Goal: Task Accomplishment & Management: Manage account settings

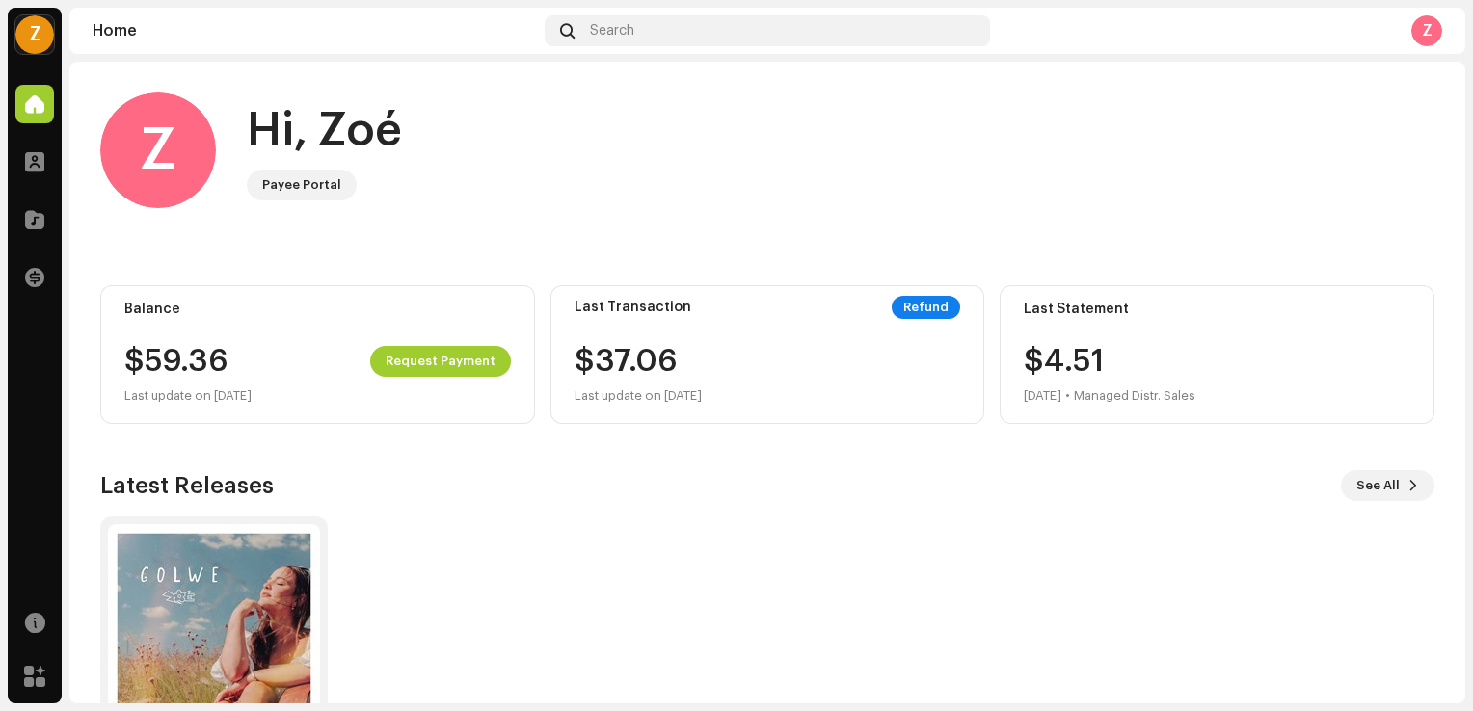
click at [1428, 34] on div "Z" at bounding box center [1426, 30] width 31 height 31
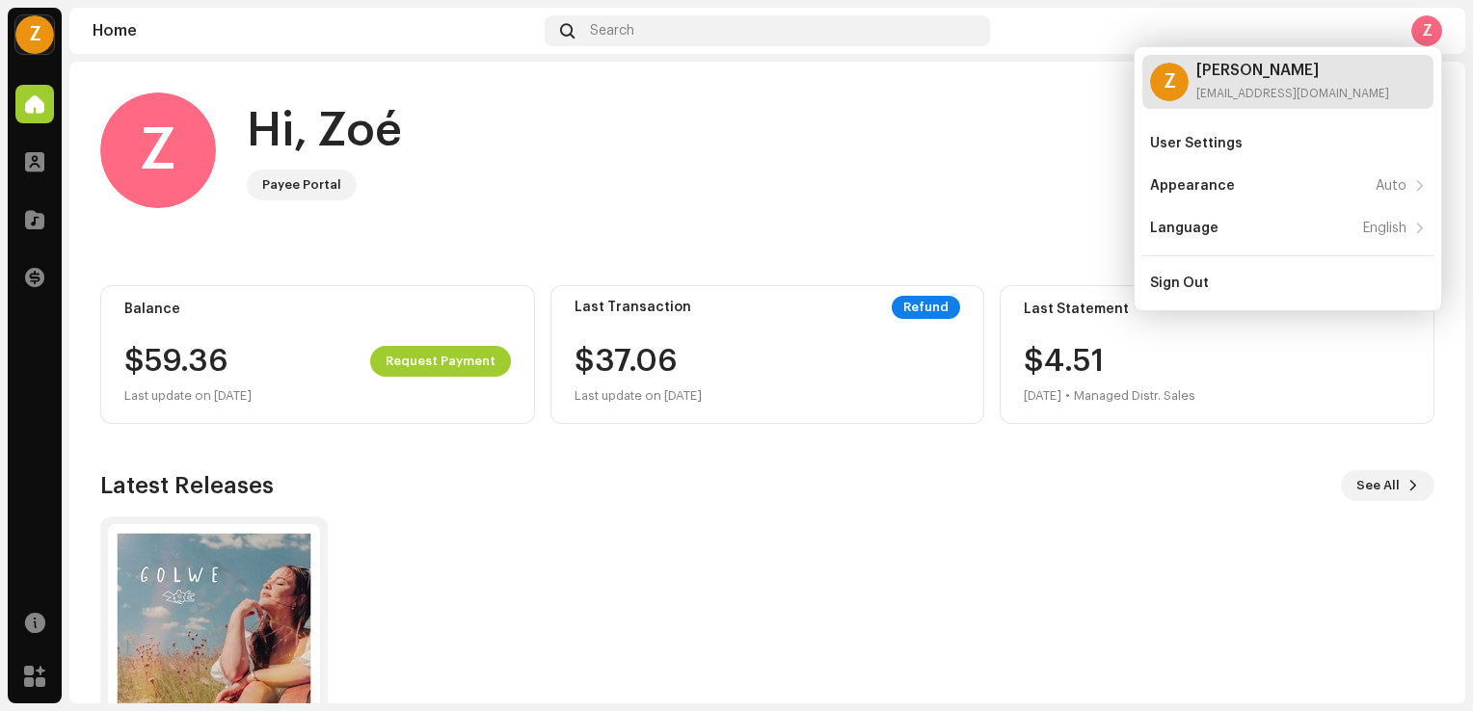
click at [1386, 86] on div "Z [PERSON_NAME] [EMAIL_ADDRESS][DOMAIN_NAME]" at bounding box center [1287, 82] width 291 height 54
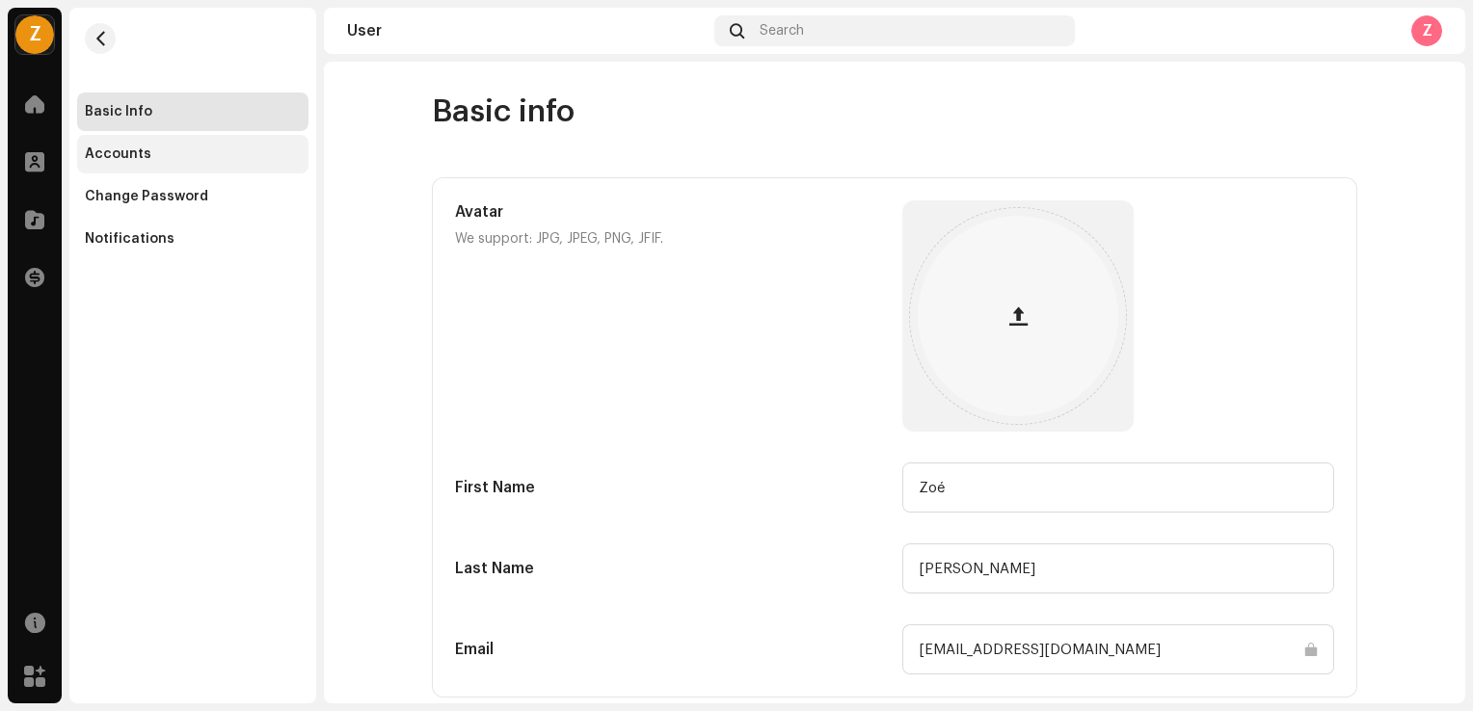
click at [155, 145] on div "Accounts" at bounding box center [192, 154] width 231 height 39
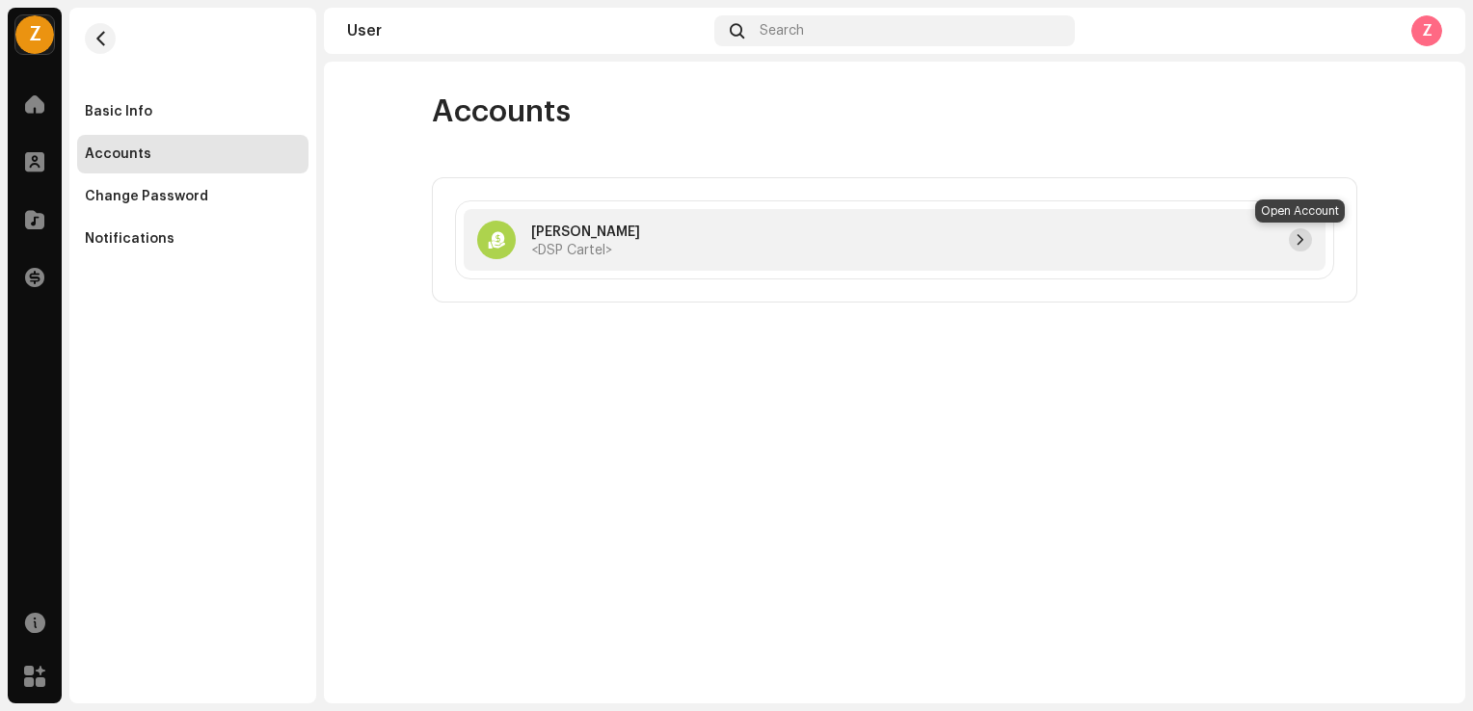
click at [1294, 237] on span "button" at bounding box center [1300, 239] width 12 height 15
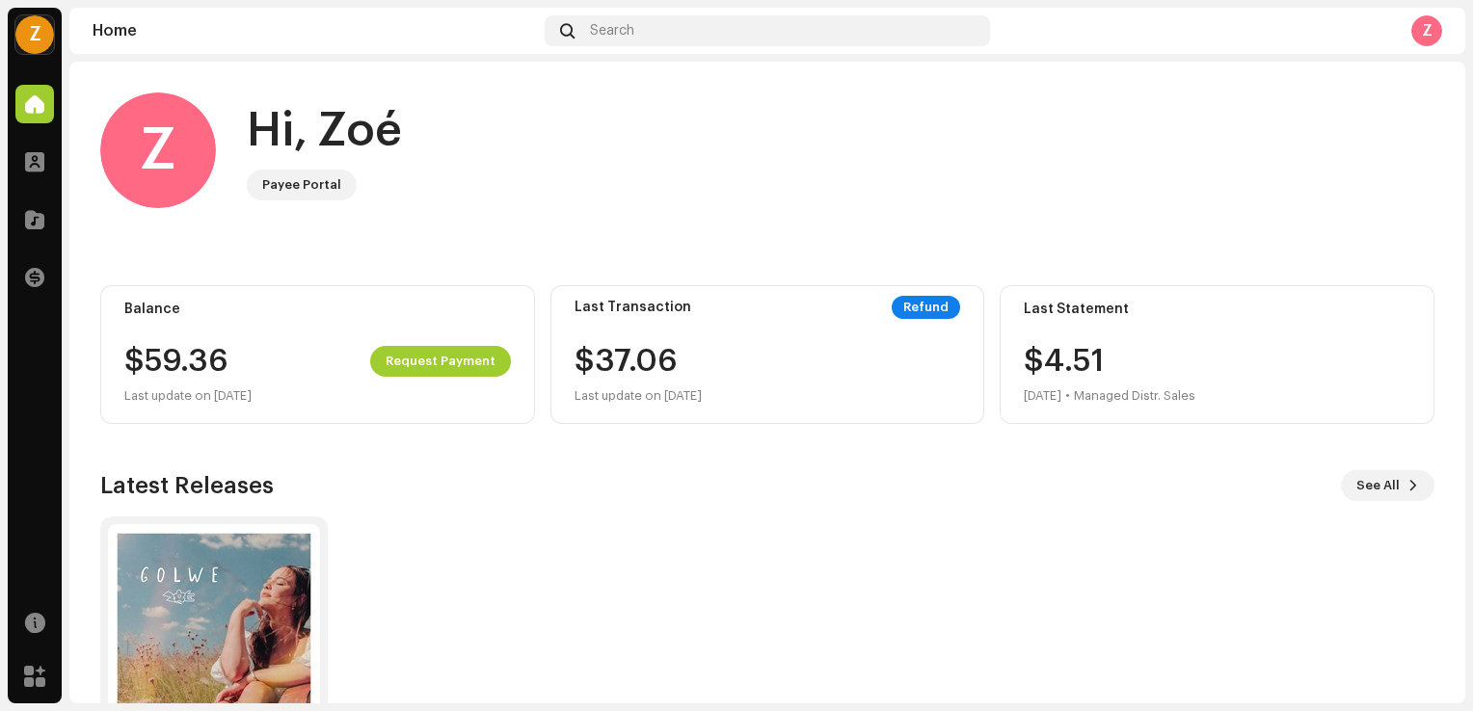
click at [39, 45] on div "Z" at bounding box center [34, 34] width 39 height 39
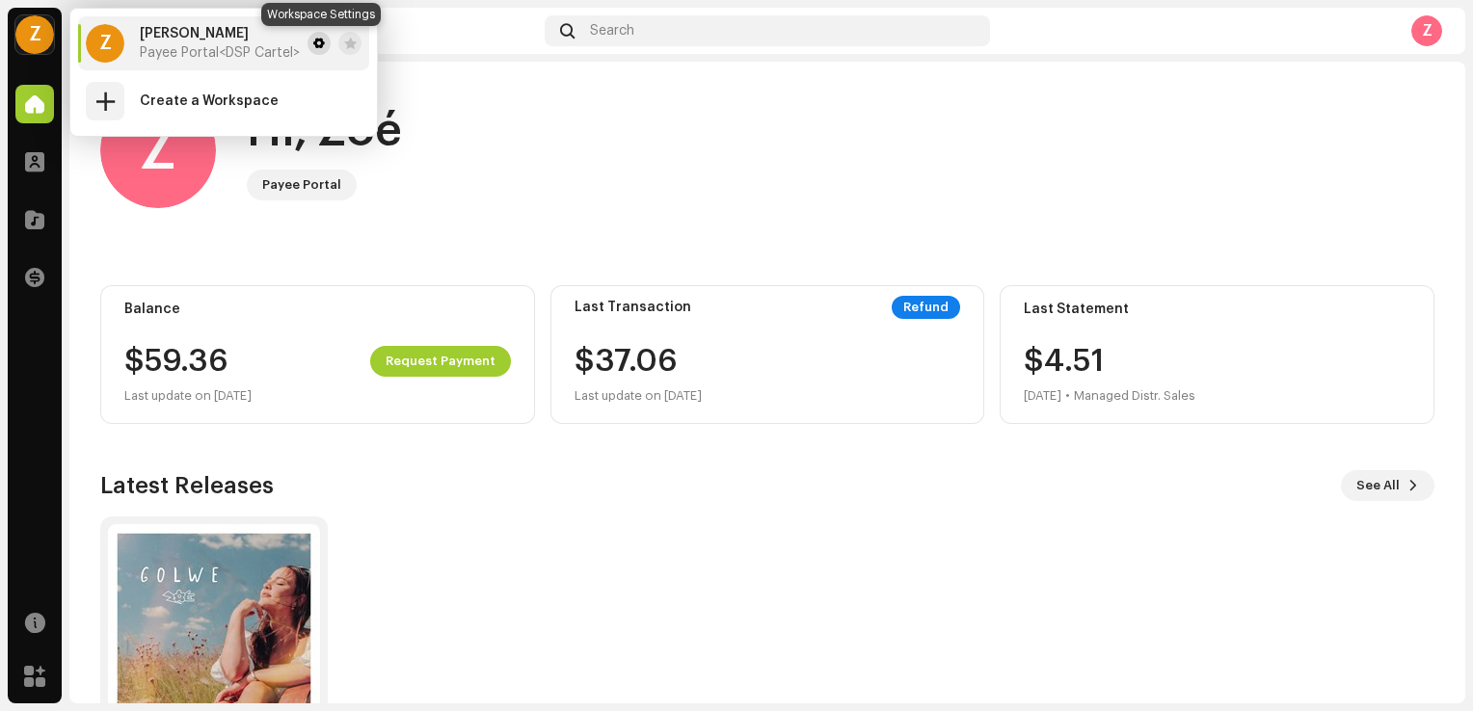
click at [320, 48] on span at bounding box center [319, 43] width 12 height 15
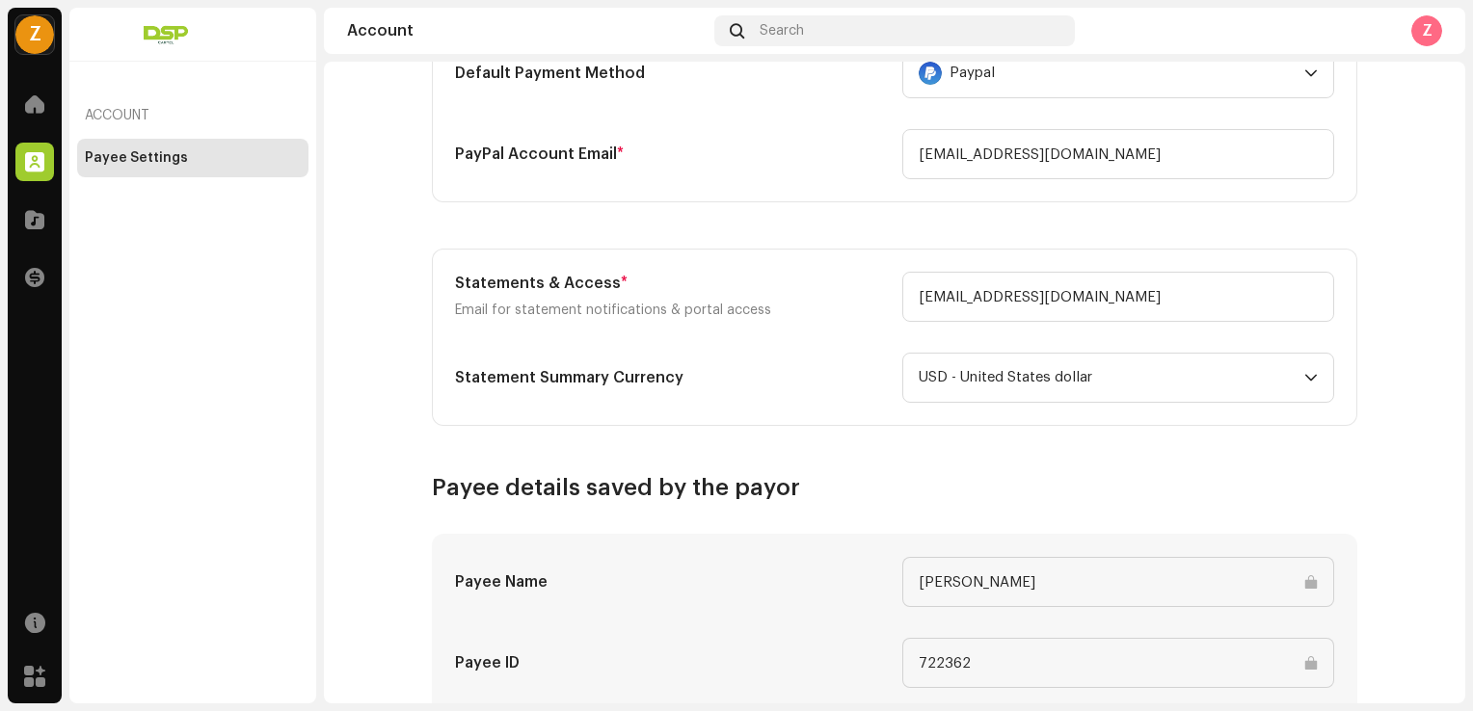
scroll to position [656, 0]
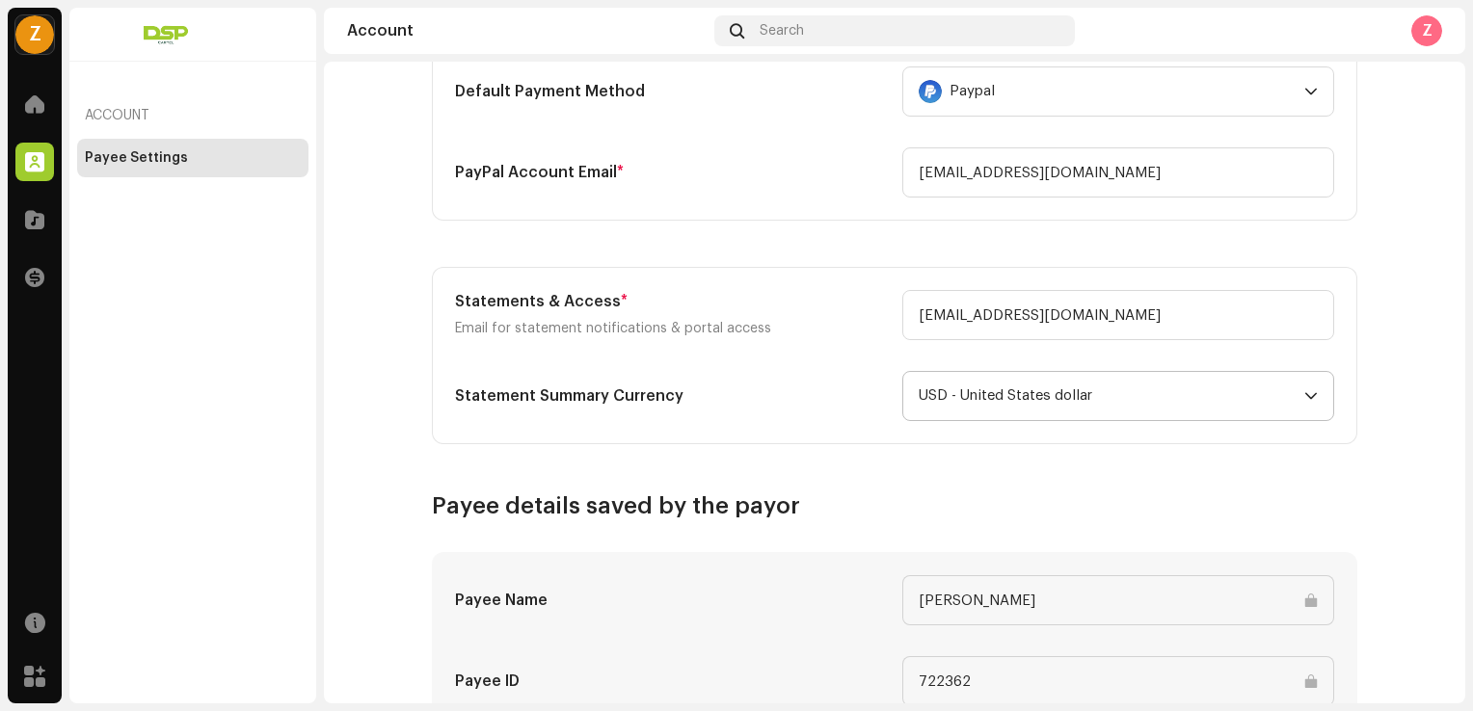
click at [1305, 394] on icon "dropdown trigger" at bounding box center [1311, 396] width 12 height 7
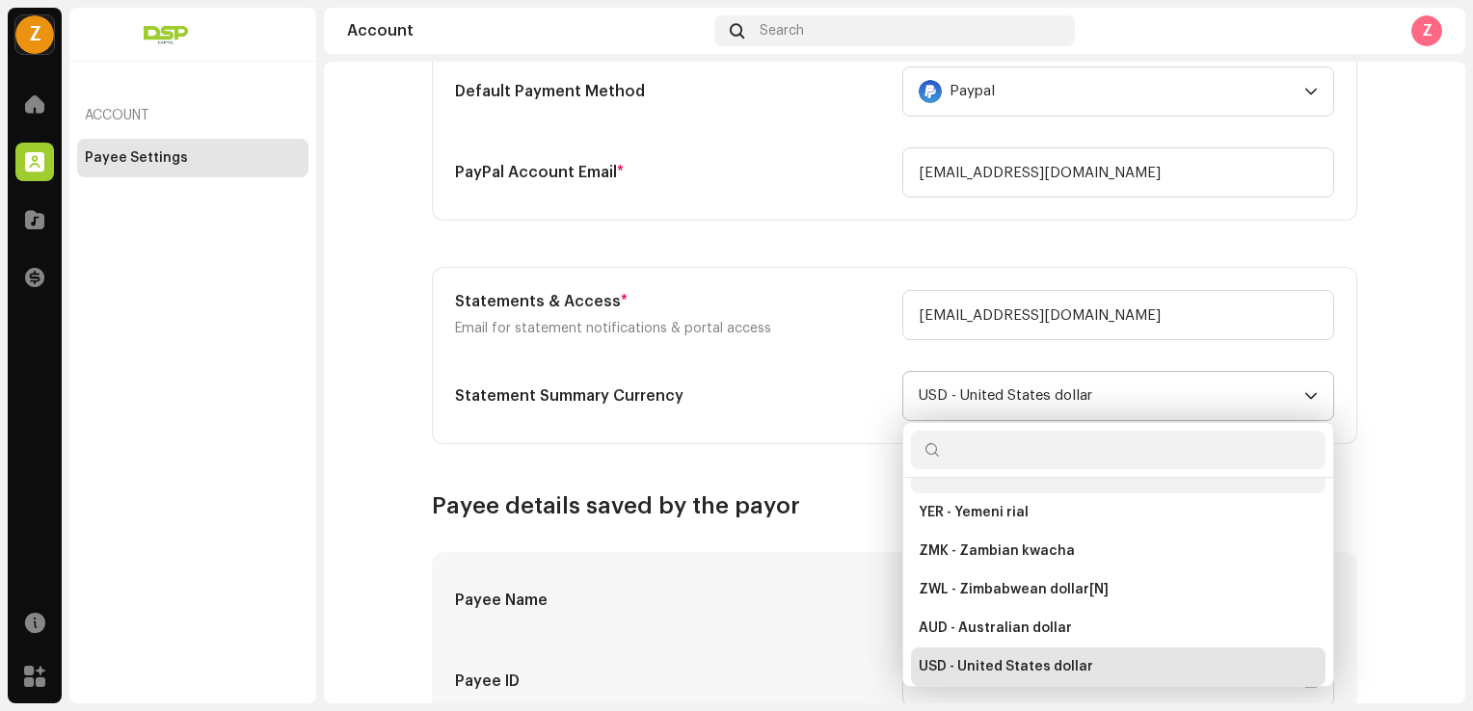
scroll to position [4133, 0]
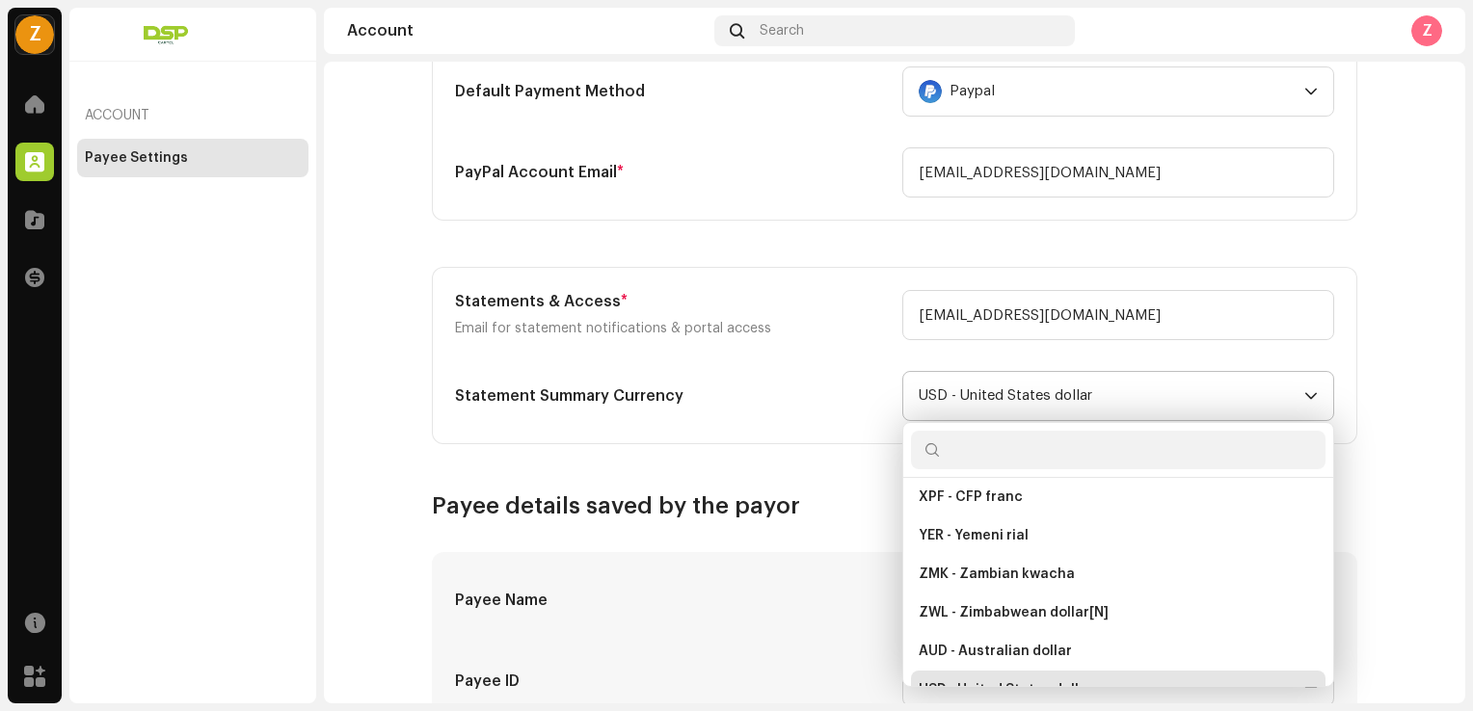
click at [1049, 452] on input "text" at bounding box center [1118, 450] width 414 height 39
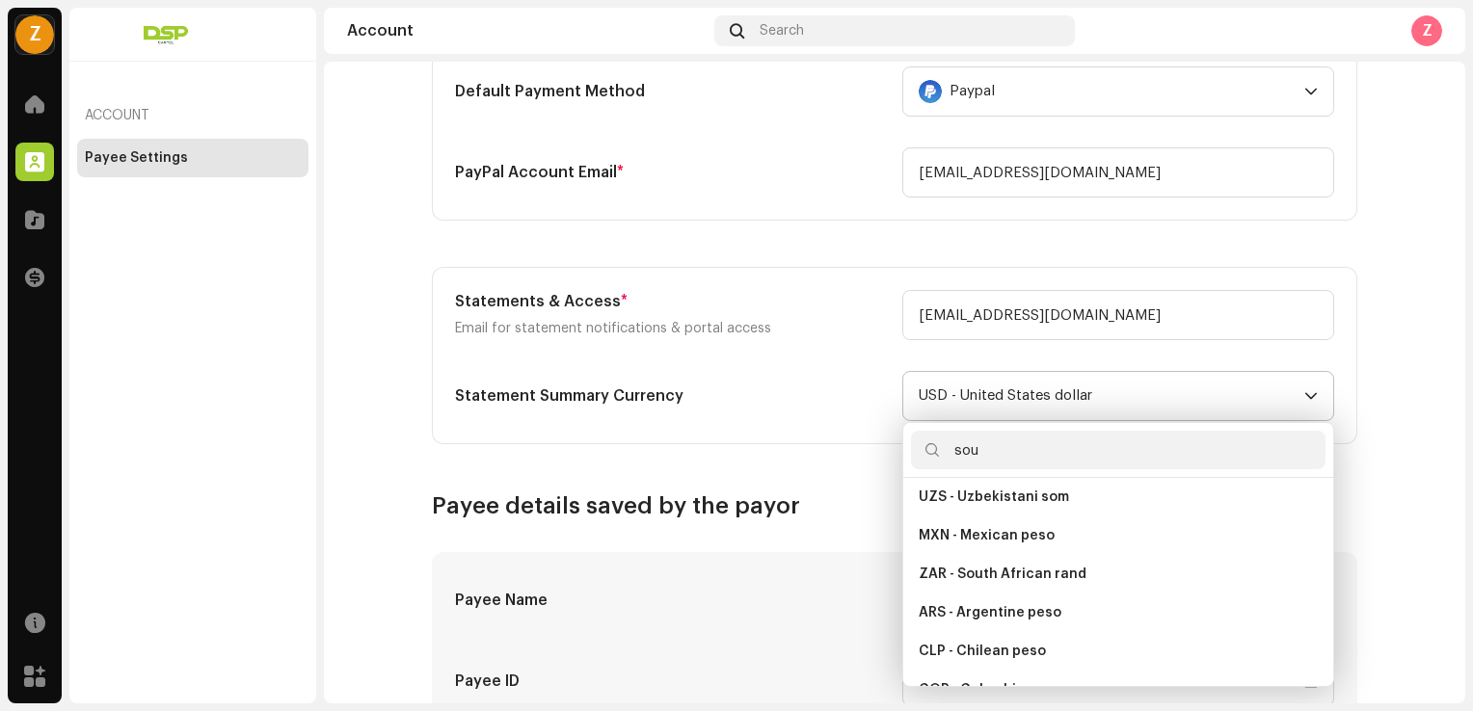
scroll to position [0, 0]
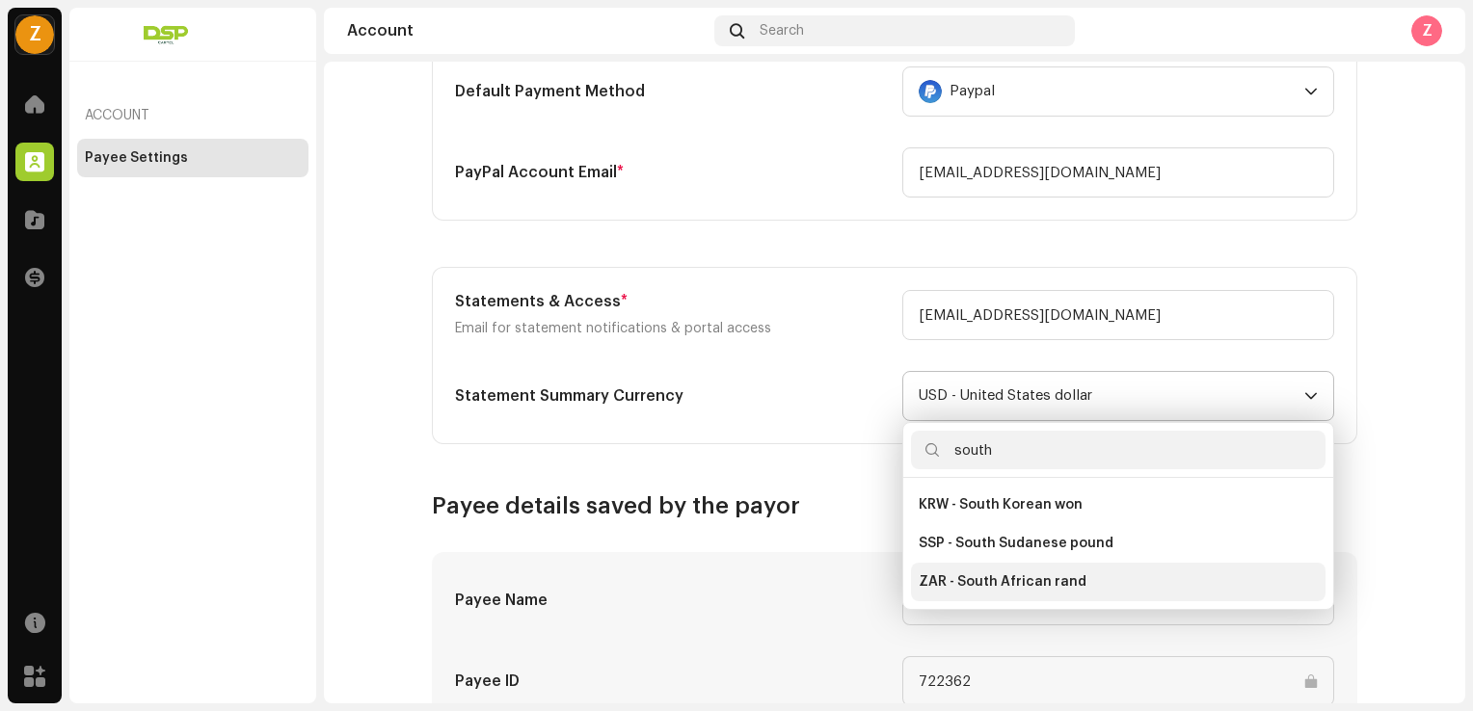
type input "south"
click at [1034, 578] on span "ZAR - South African rand" at bounding box center [1003, 582] width 168 height 19
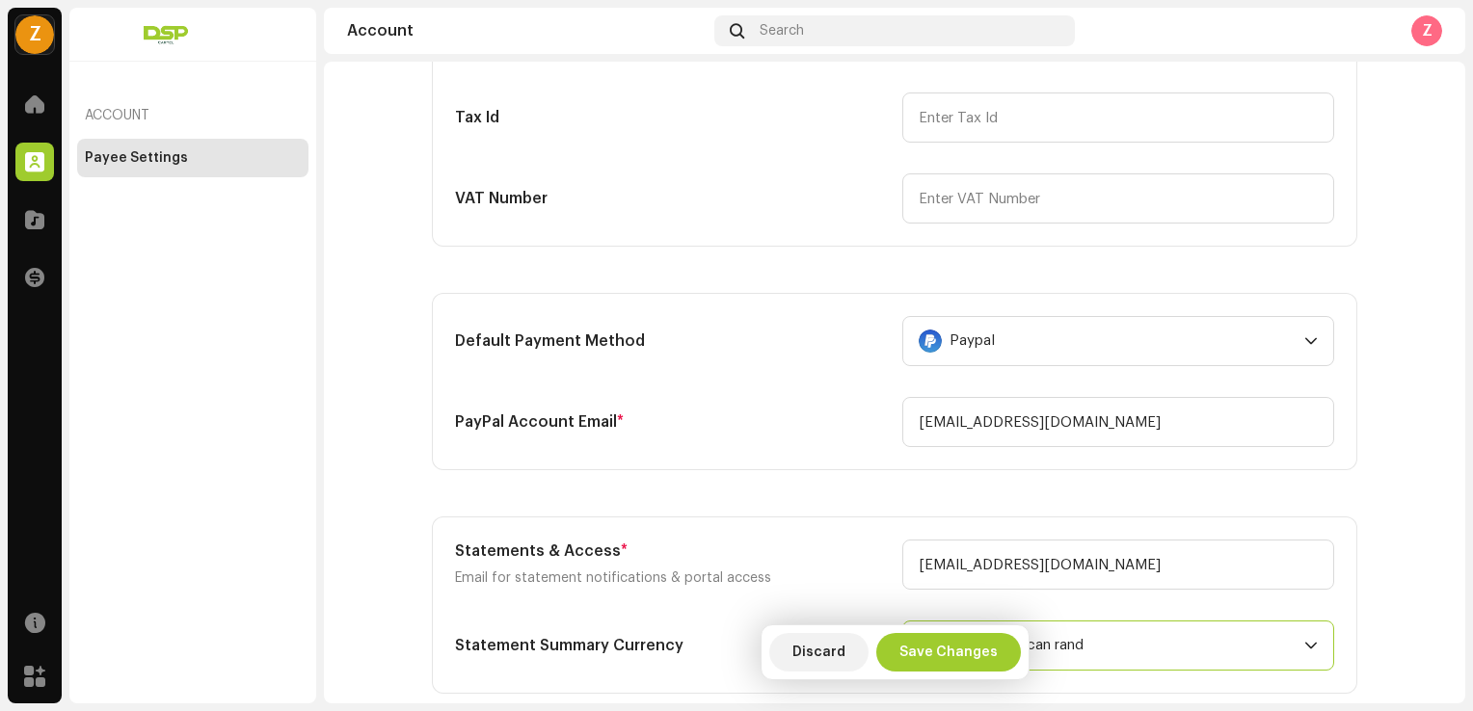
scroll to position [386, 0]
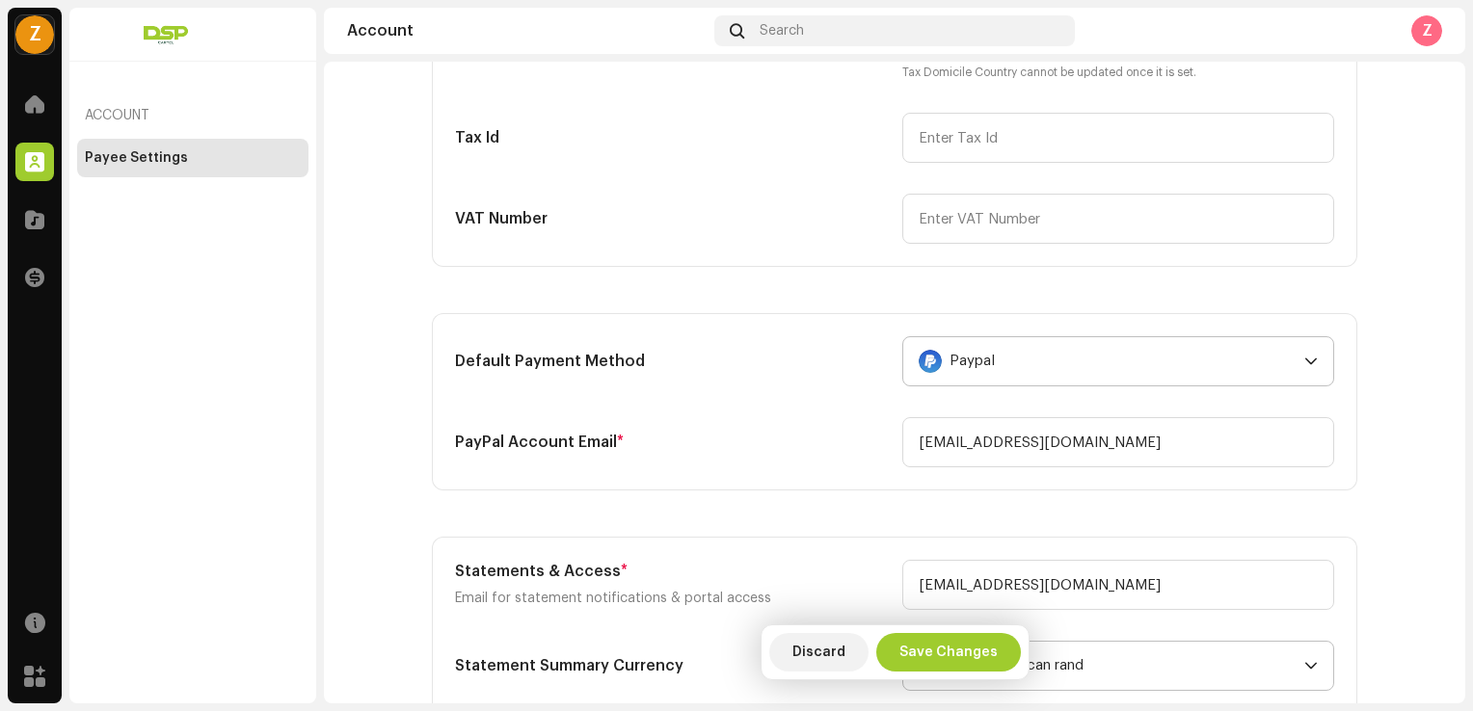
click at [1305, 358] on icon "dropdown trigger" at bounding box center [1310, 361] width 13 height 13
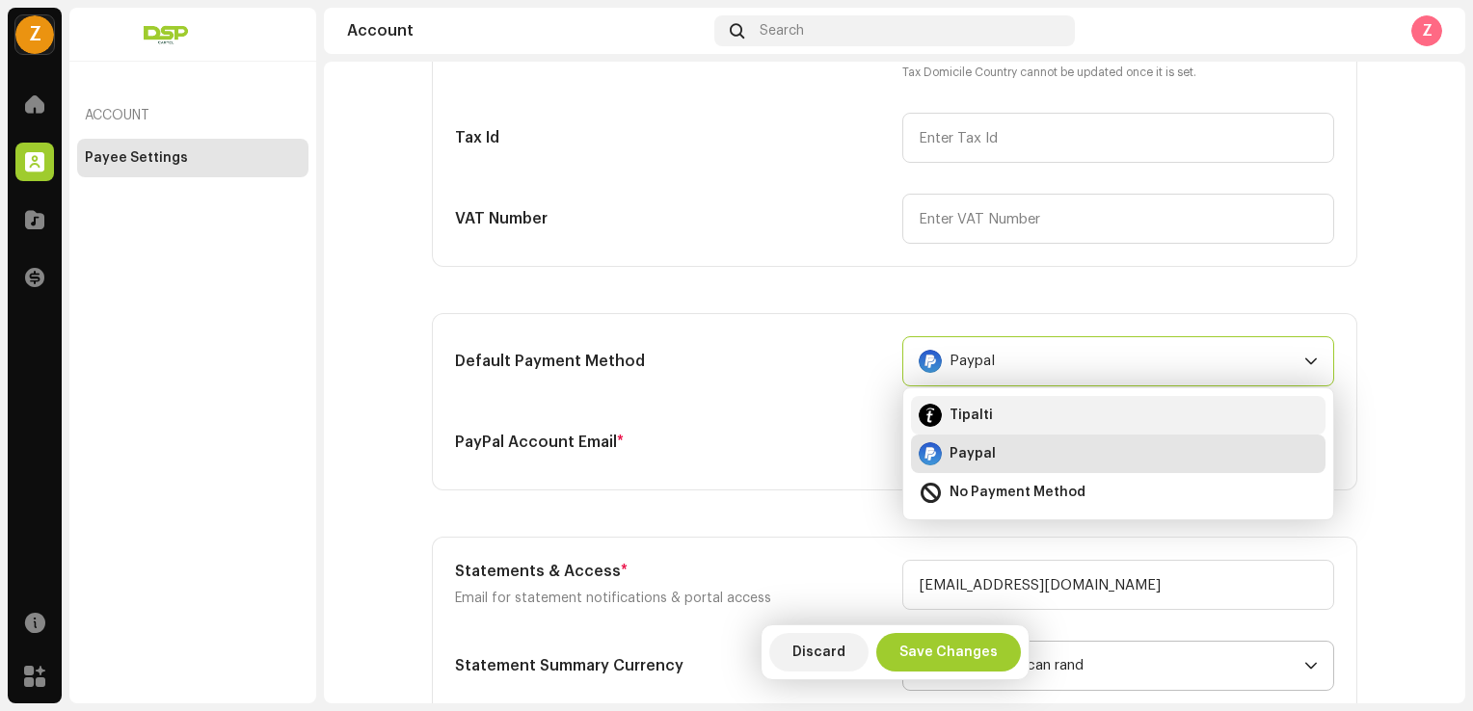
click at [1062, 420] on div "Tipalti" at bounding box center [1118, 415] width 399 height 23
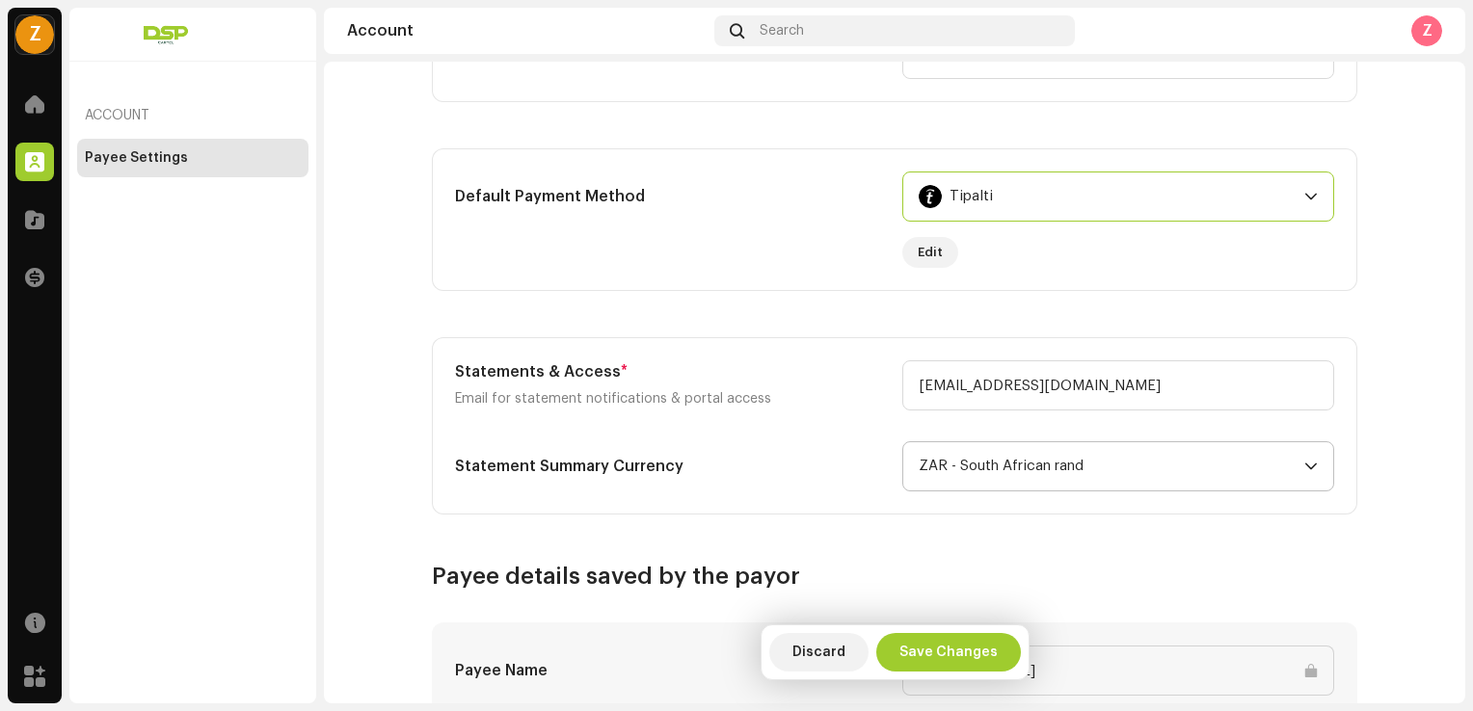
scroll to position [513, 0]
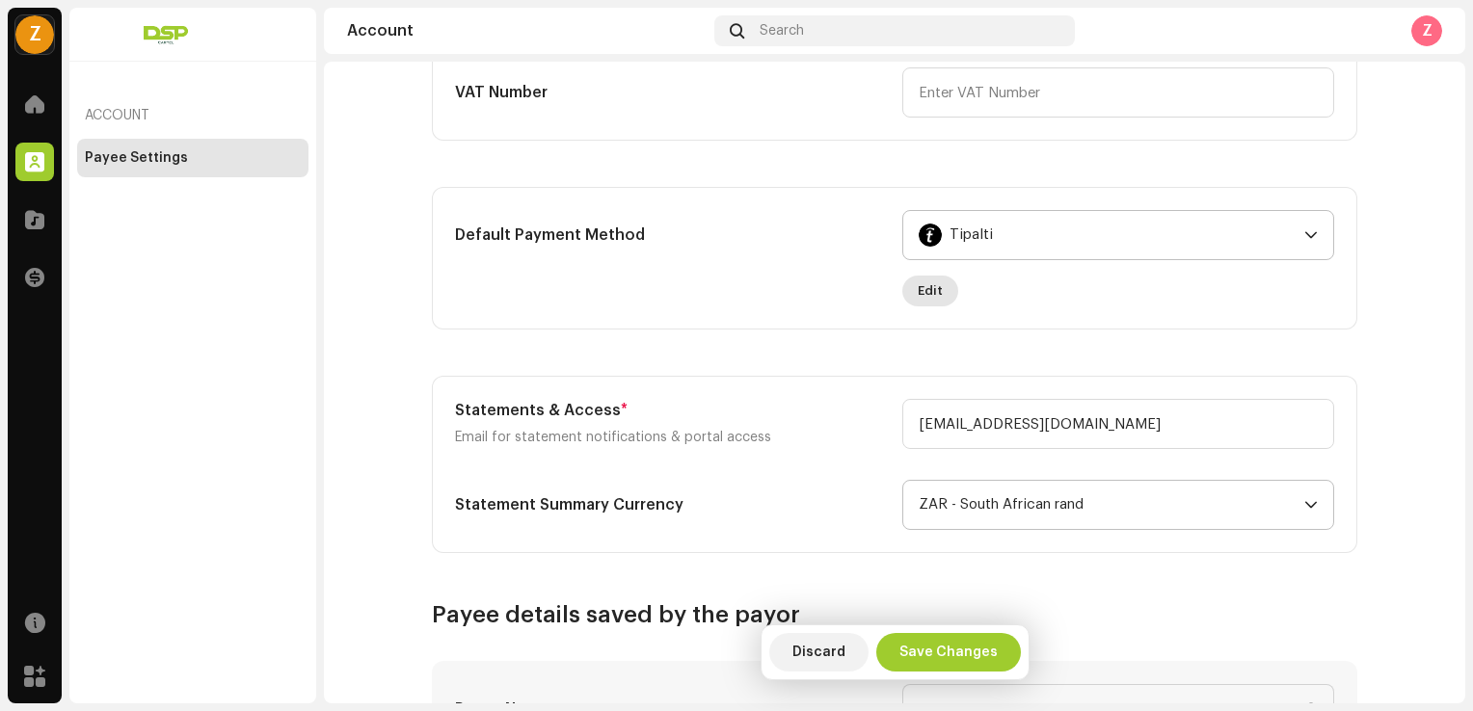
click at [918, 287] on span "Edit" at bounding box center [930, 291] width 25 height 39
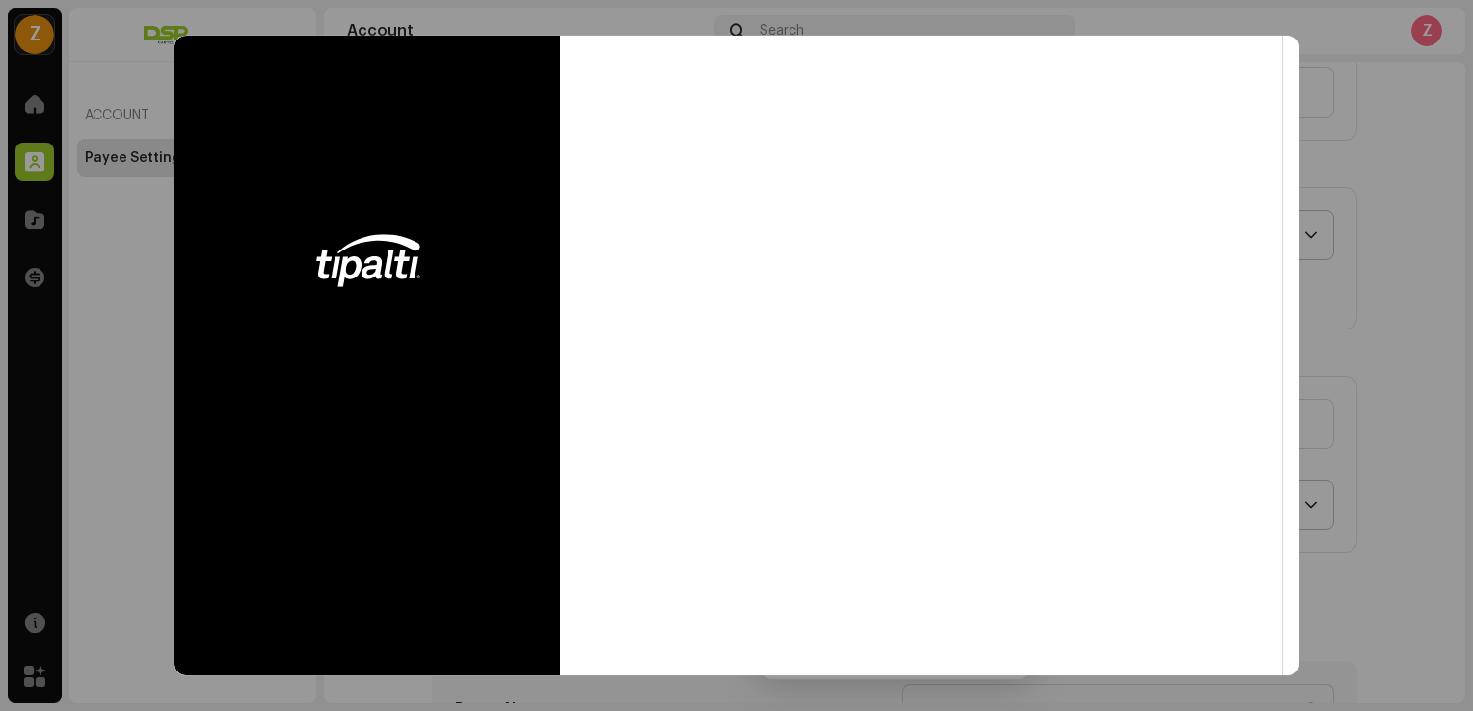
scroll to position [0, 0]
